Goal: Task Accomplishment & Management: Complete application form

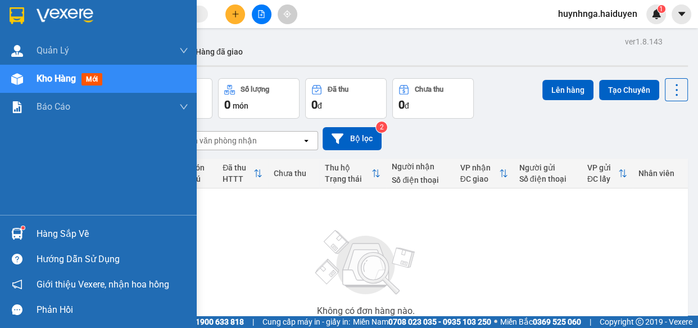
click at [71, 86] on div "Kho hàng mới" at bounding box center [113, 79] width 152 height 28
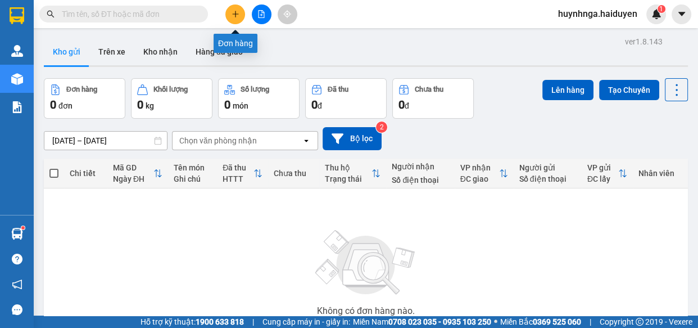
click at [236, 17] on icon "plus" at bounding box center [236, 14] width 8 height 8
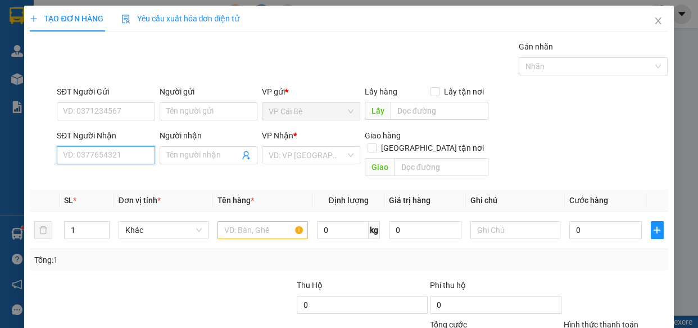
click at [118, 154] on input "SĐT Người Nhận" at bounding box center [106, 155] width 98 height 18
click at [96, 156] on input "SĐT Người Nhận" at bounding box center [106, 155] width 98 height 18
click at [105, 157] on input "SĐT Người Nhận" at bounding box center [106, 155] width 98 height 18
click at [100, 112] on input "SĐT Người Gửi" at bounding box center [106, 111] width 98 height 18
click at [97, 159] on input "SĐT Người Nhận" at bounding box center [106, 155] width 98 height 18
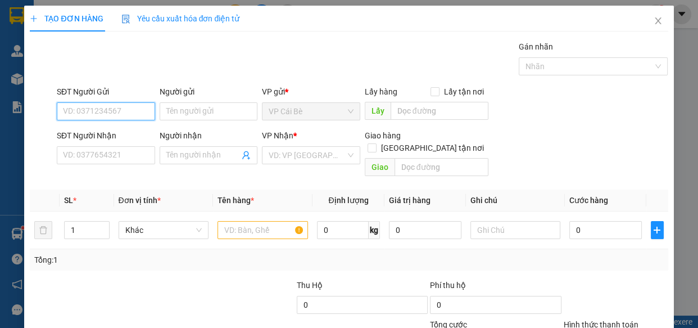
click at [116, 114] on input "SĐT Người Gửi" at bounding box center [106, 111] width 98 height 18
type input "0774809965"
click at [115, 137] on div "0774809965 - THÀNH" at bounding box center [105, 134] width 84 height 12
type input "THÀNH"
type input "0886321563"
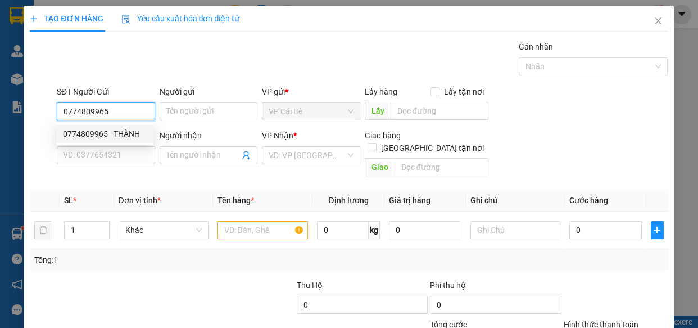
type input "TIẾN"
type input "40.000"
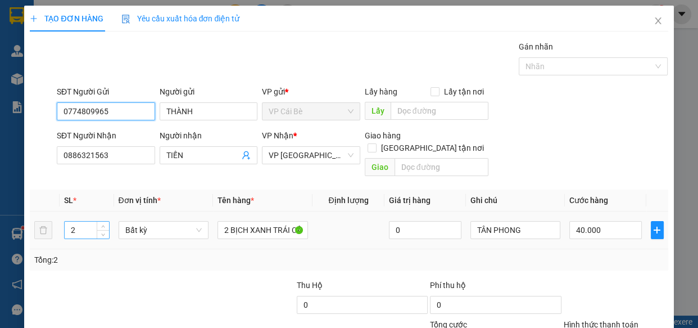
type input "0774809965"
click at [87, 222] on input "2" at bounding box center [87, 230] width 44 height 17
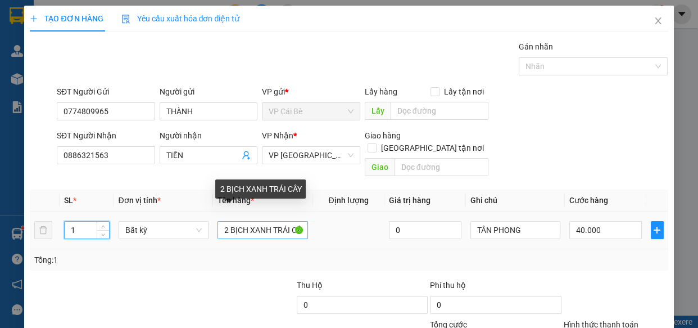
type input "1"
drag, startPoint x: 219, startPoint y: 217, endPoint x: 348, endPoint y: 215, distance: 129.3
click at [348, 215] on tr "1 Bất kỳ 2 BỊCH XANH TRÁI CÂY 0 TÂN PHONG 40.000" at bounding box center [349, 230] width 638 height 38
type input "0"
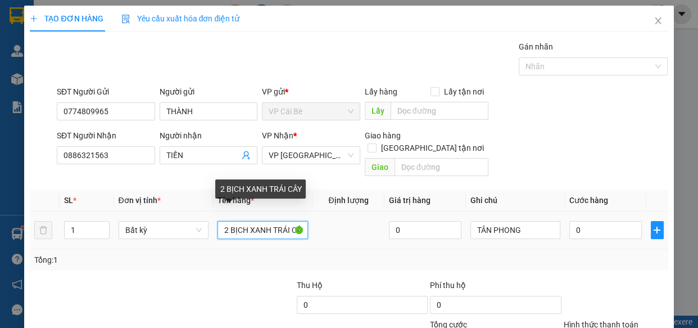
type input "0"
drag, startPoint x: 226, startPoint y: 215, endPoint x: 241, endPoint y: 217, distance: 14.8
click at [219, 221] on input "1TRẮNG CÓ ĐỒ ĂN" at bounding box center [263, 230] width 91 height 18
click at [305, 217] on td "1 BAO TRẮNG CÓ ĐỒ ĂN" at bounding box center [263, 230] width 100 height 38
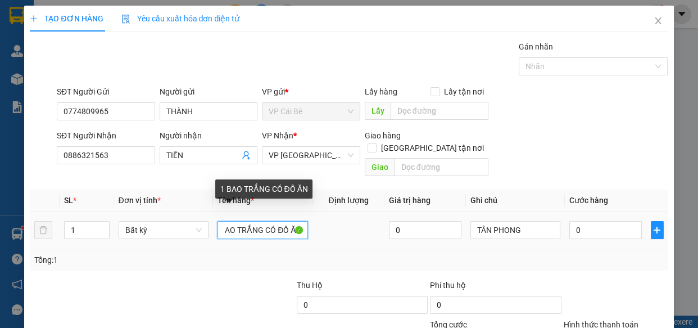
click at [301, 221] on input "1 BAO TRẮNG CÓ ĐỒ ĂN" at bounding box center [263, 230] width 91 height 18
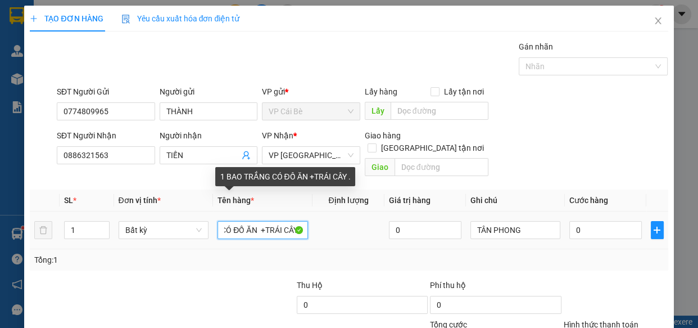
scroll to position [0, 58]
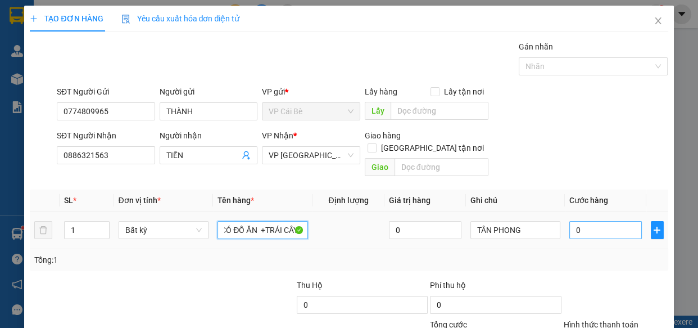
type input "1 BAO TRẮNG CÓ ĐỒ ĂN +TRÁI CÂY ."
click at [603, 221] on input "0" at bounding box center [606, 230] width 73 height 18
type input "0"
type input "2"
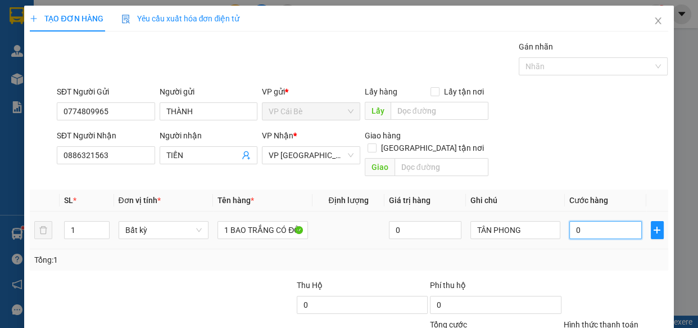
type input "2"
type input "02"
type input "20"
type input "020"
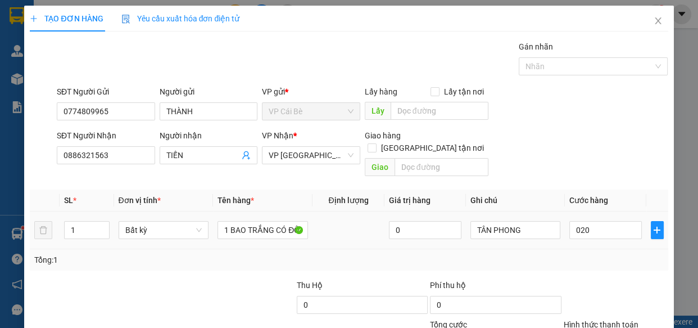
type input "20.000"
click at [605, 249] on div "Tổng: 1" at bounding box center [349, 259] width 638 height 21
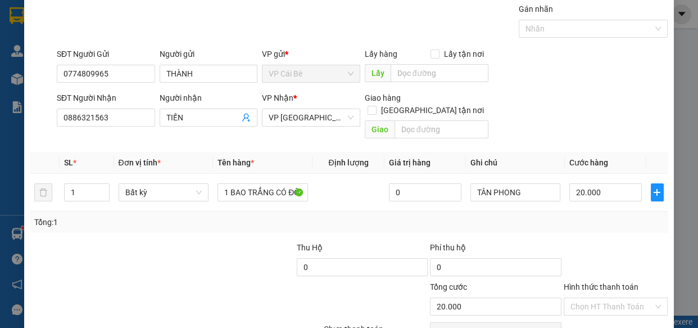
scroll to position [88, 0]
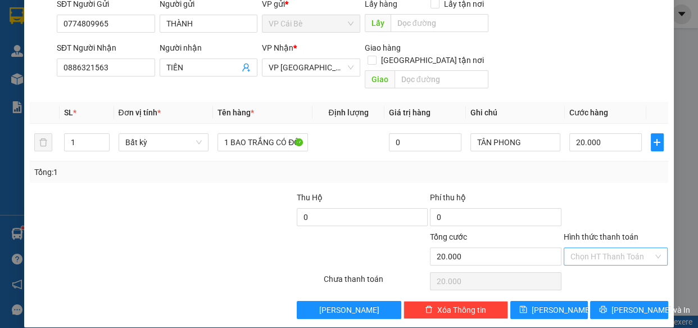
click at [613, 248] on input "Hình thức thanh toán" at bounding box center [612, 256] width 83 height 17
click at [625, 265] on div "Tại văn phòng" at bounding box center [609, 265] width 90 height 12
type input "0"
click at [635, 304] on span "Lưu và In" at bounding box center [651, 310] width 79 height 12
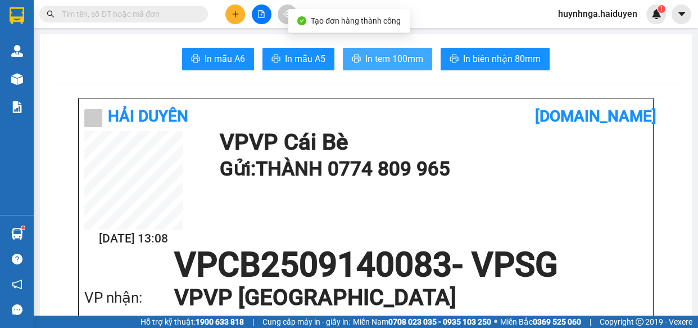
click at [391, 69] on button "In tem 100mm" at bounding box center [387, 59] width 89 height 22
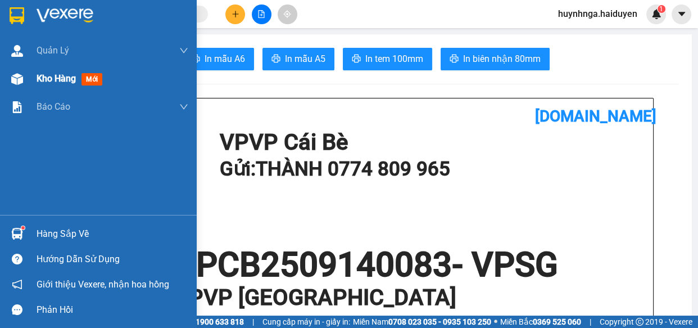
click at [42, 80] on span "Kho hàng" at bounding box center [56, 78] width 39 height 11
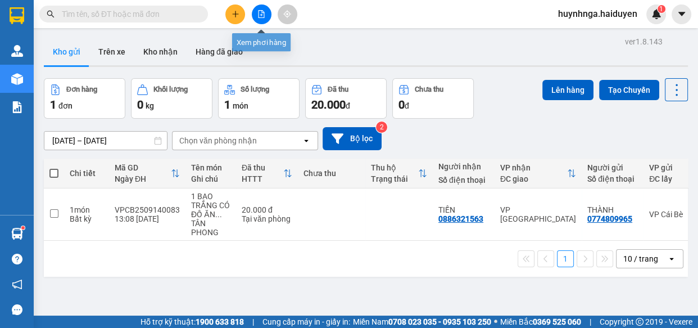
click at [232, 16] on icon "plus" at bounding box center [236, 14] width 8 height 8
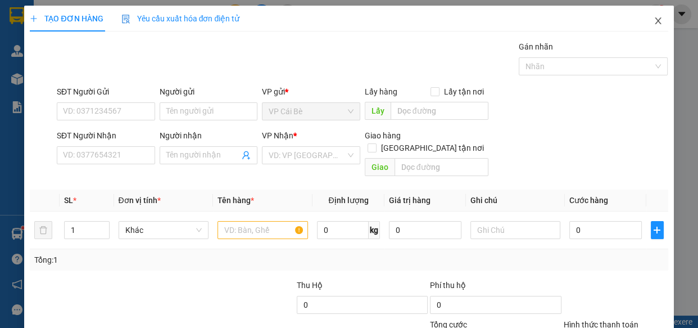
click at [654, 21] on icon "close" at bounding box center [658, 20] width 9 height 9
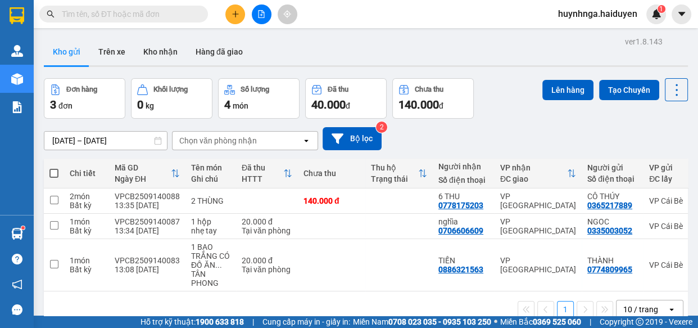
click at [166, 10] on input "text" at bounding box center [128, 14] width 133 height 12
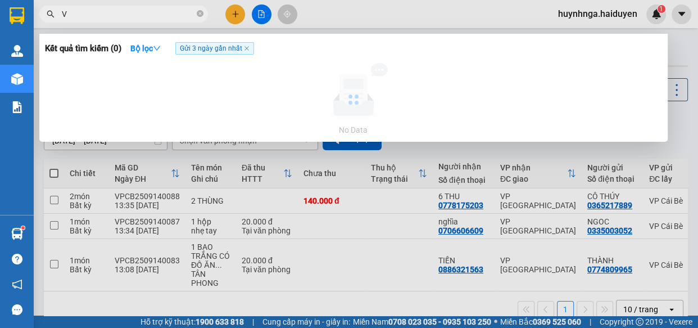
type input "VŨ"
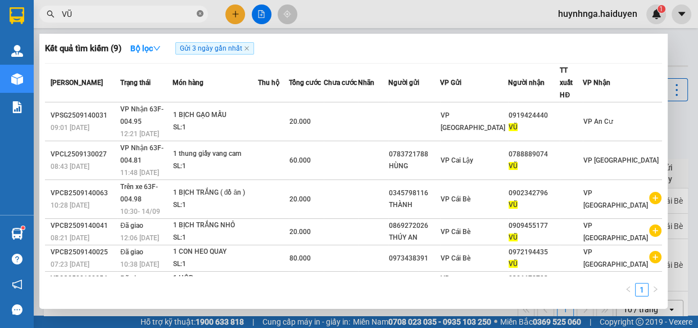
click at [200, 12] on icon "close-circle" at bounding box center [200, 13] width 7 height 7
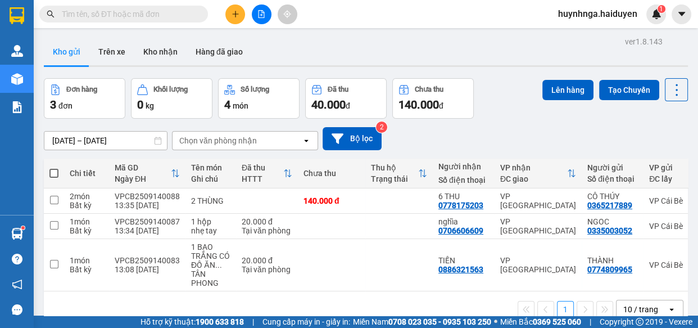
click at [174, 11] on input "text" at bounding box center [128, 14] width 133 height 12
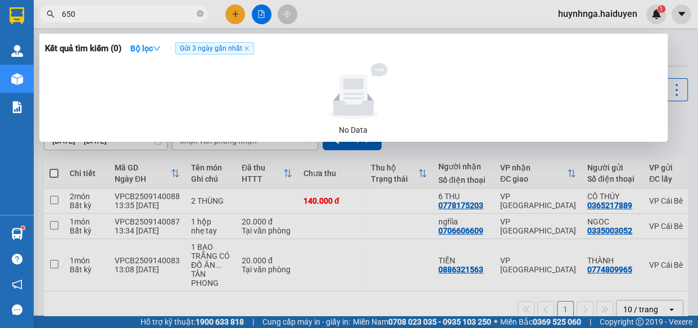
click at [223, 50] on span "Gửi 3 ngày gần nhất" at bounding box center [214, 48] width 79 height 12
click at [252, 48] on span "Gửi 3 ngày gần nhất" at bounding box center [214, 48] width 79 height 12
click at [249, 48] on icon "close" at bounding box center [247, 48] width 4 height 4
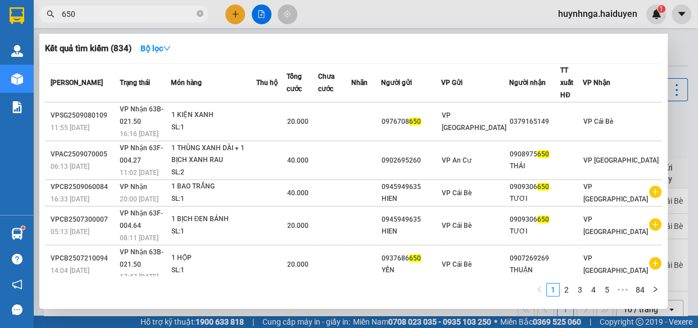
click at [96, 12] on input "650" at bounding box center [128, 14] width 133 height 12
type input "6"
type input "0"
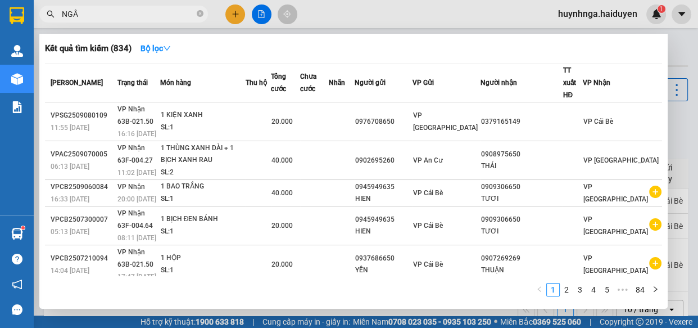
type input "NGÂN"
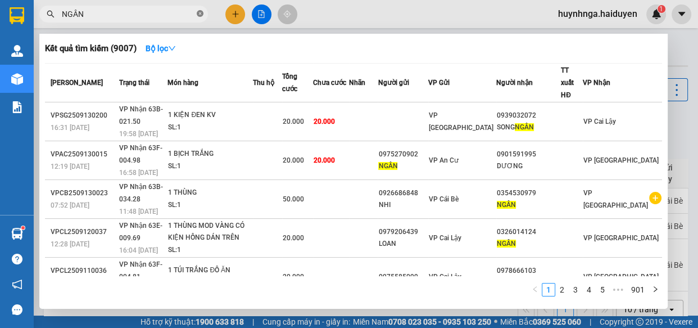
click at [198, 12] on icon "close-circle" at bounding box center [200, 13] width 7 height 7
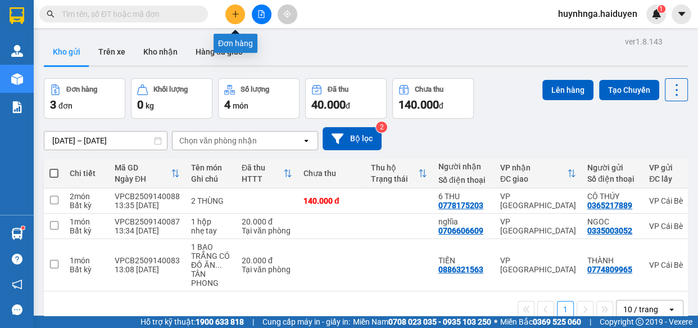
click at [231, 13] on button at bounding box center [235, 14] width 20 height 20
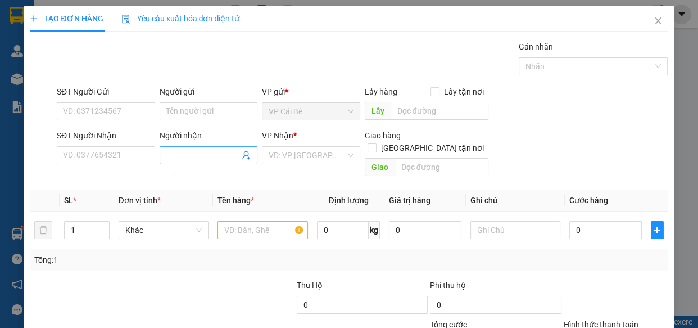
click at [192, 163] on span at bounding box center [209, 155] width 98 height 18
click at [116, 151] on input "SĐT Người Nhận" at bounding box center [106, 155] width 98 height 18
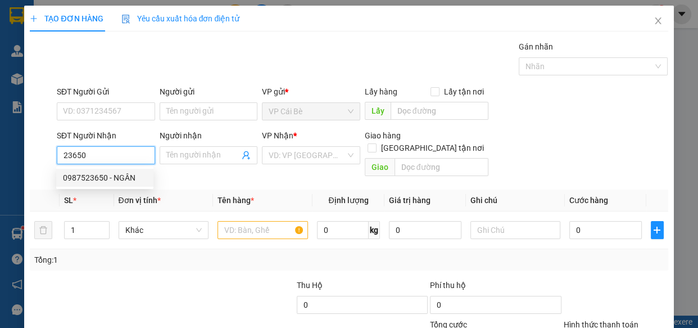
click at [136, 183] on div "0987523650 - NGÂN" at bounding box center [105, 177] width 84 height 12
type input "0987523650"
type input "NGÂN"
type input "50.000"
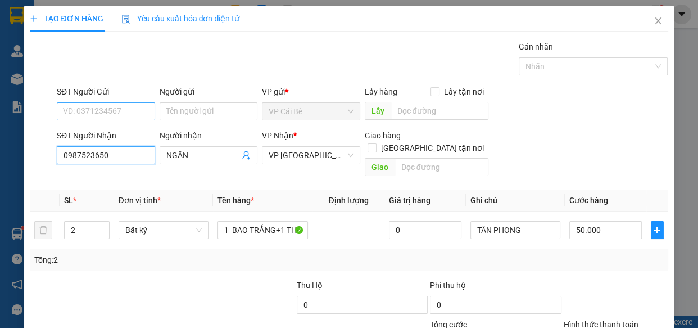
type input "0987523650"
click at [124, 117] on input "SĐT Người Gửi" at bounding box center [106, 111] width 98 height 18
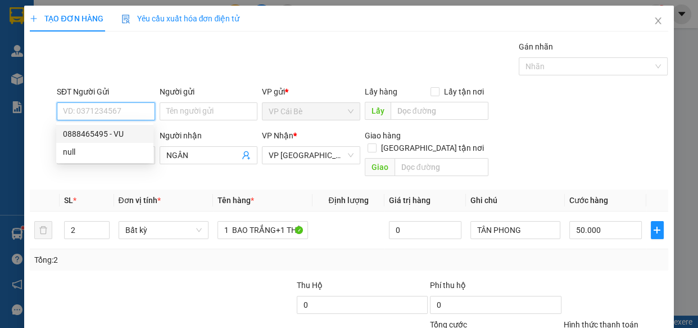
click at [130, 130] on div "0888465495 - VU" at bounding box center [105, 134] width 84 height 12
type input "0888465495"
type input "VU"
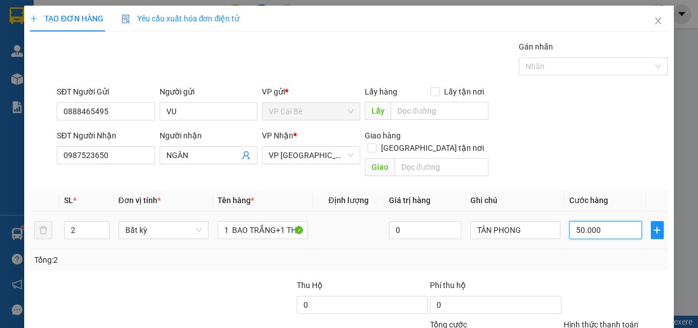
click at [601, 221] on input "50.000" at bounding box center [606, 230] width 73 height 18
type input "0"
type input "4"
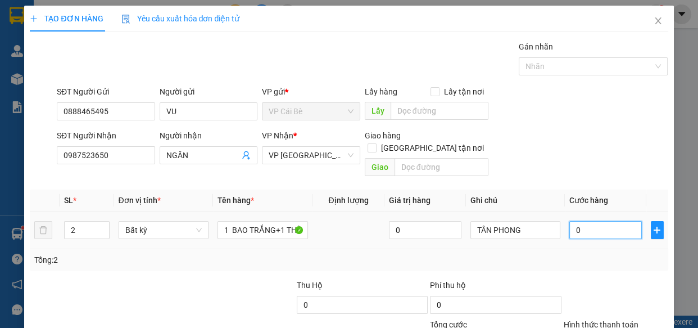
type input "4"
type input "04"
type input "40"
type input "040"
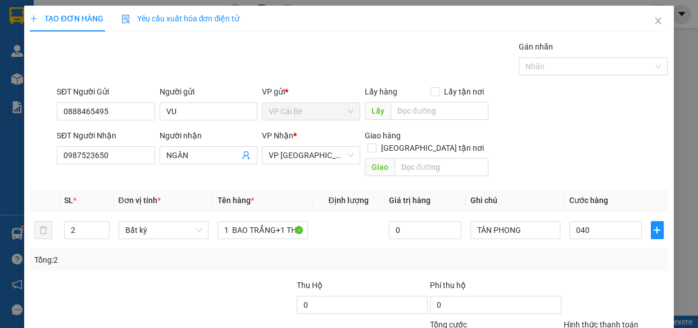
type input "40.000"
click at [635, 254] on div "Tổng: 2" at bounding box center [348, 260] width 629 height 12
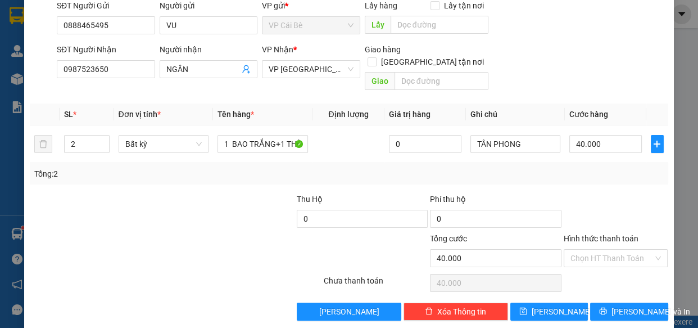
scroll to position [88, 0]
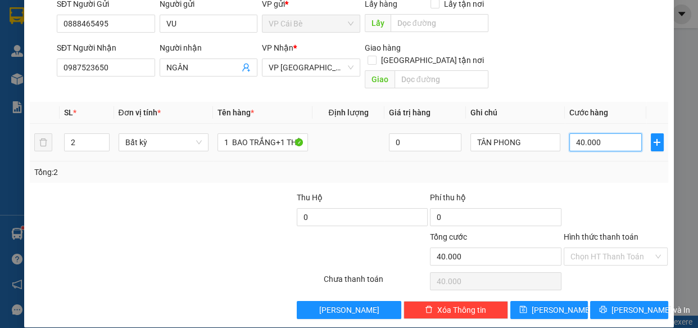
type input "0"
type input "6"
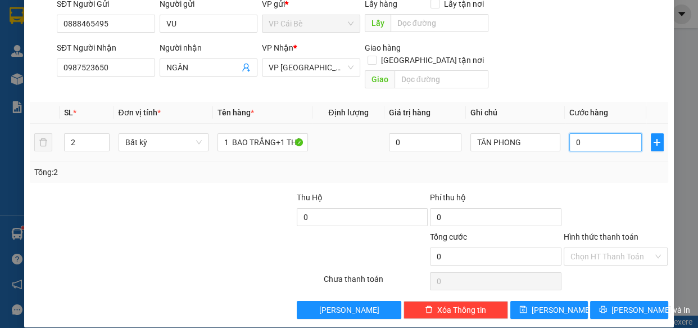
type input "06"
type input "60"
type input "060"
type input "60.000"
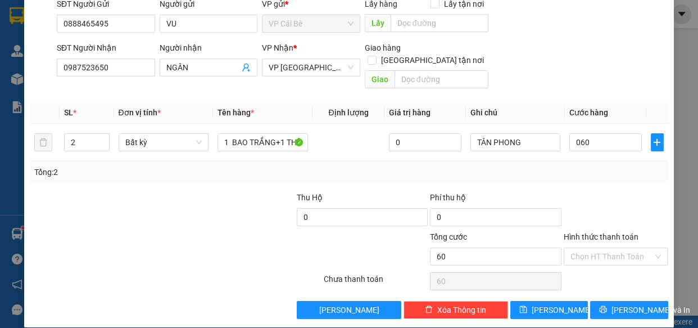
type input "60.000"
click at [634, 168] on div "Tổng: 2" at bounding box center [349, 171] width 638 height 21
click at [603, 133] on input "60.000" at bounding box center [606, 142] width 73 height 18
type input "0"
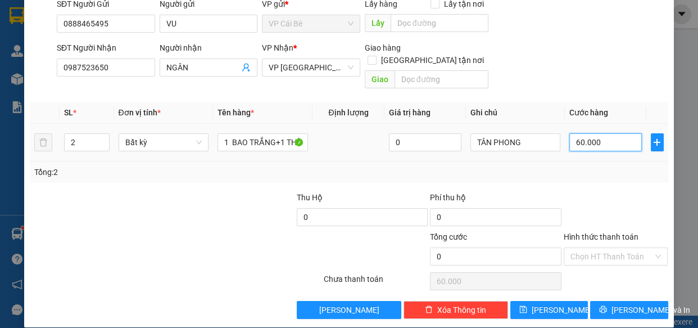
type input "0"
type input "7"
type input "07"
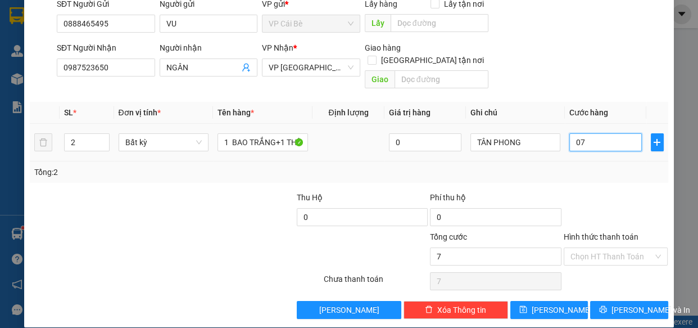
type input "70"
type input "070"
type input "70.000"
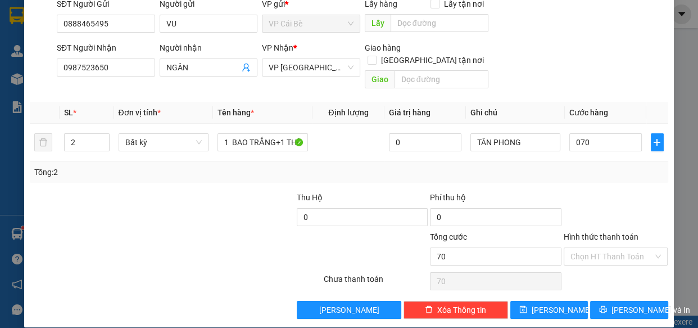
type input "70.000"
click at [608, 166] on div "Tổng: 2" at bounding box center [348, 172] width 629 height 12
click at [629, 304] on span "Lưu và In" at bounding box center [651, 310] width 79 height 12
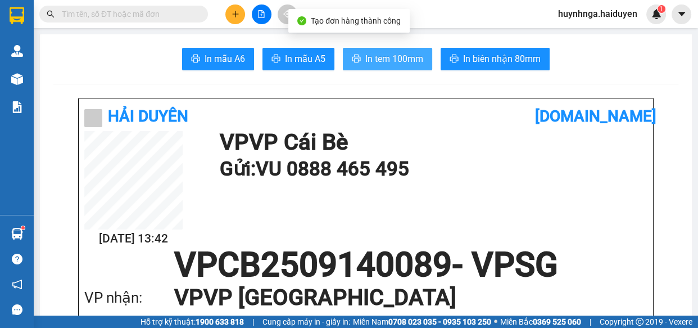
click at [367, 58] on span "In tem 100mm" at bounding box center [394, 59] width 58 height 14
